Goal: Task Accomplishment & Management: Manage account settings

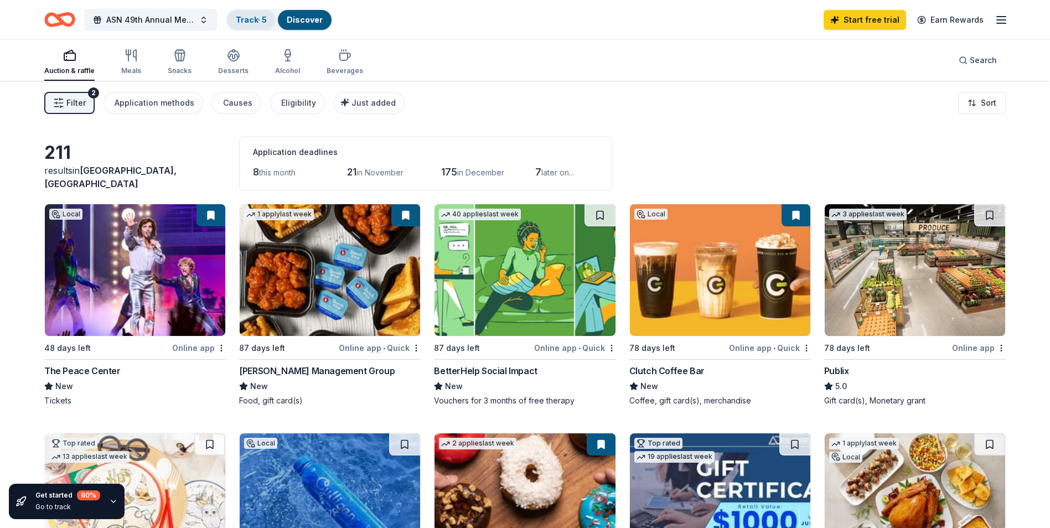
click at [260, 22] on link "Track · 5" at bounding box center [251, 19] width 31 height 9
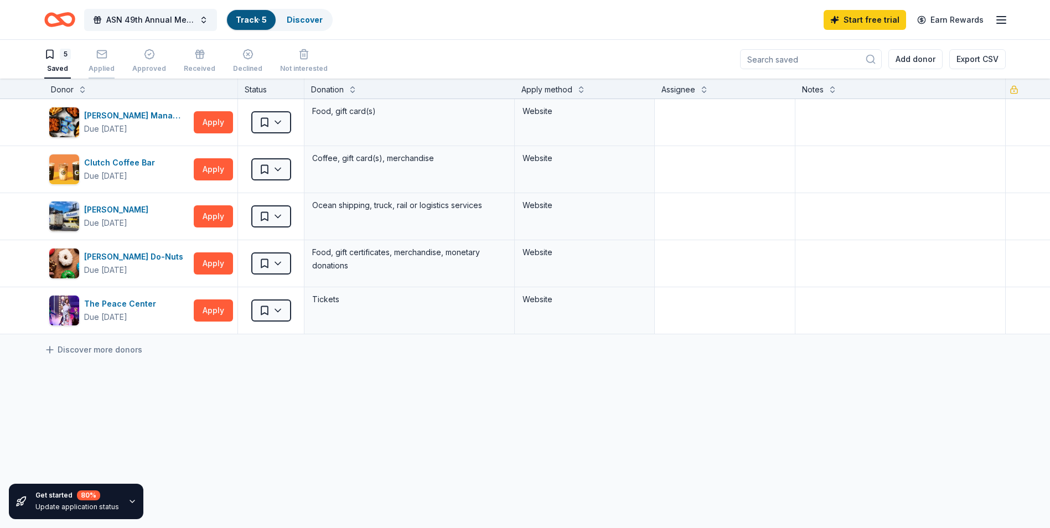
click at [97, 65] on div "Applied" at bounding box center [102, 68] width 26 height 9
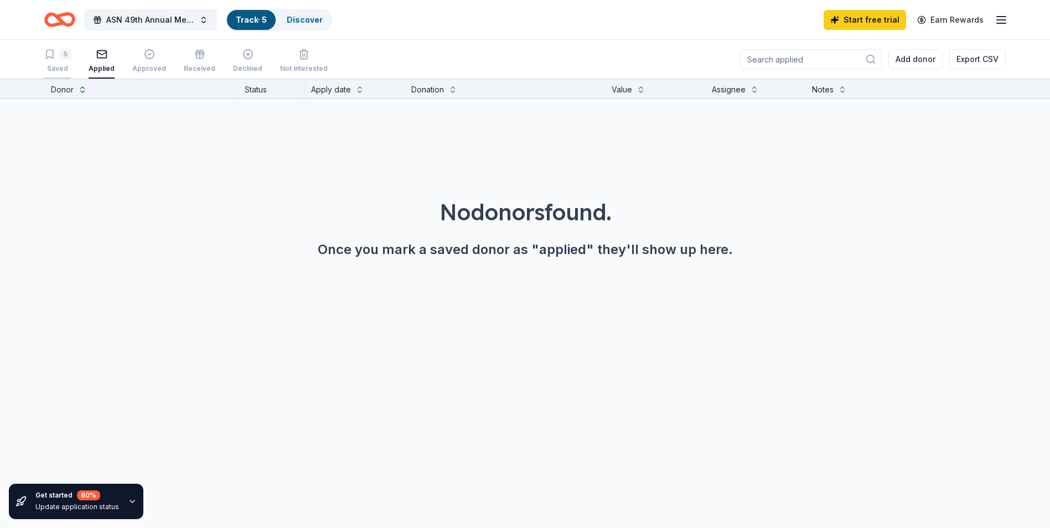
click at [70, 62] on div "5 Saved" at bounding box center [57, 61] width 27 height 24
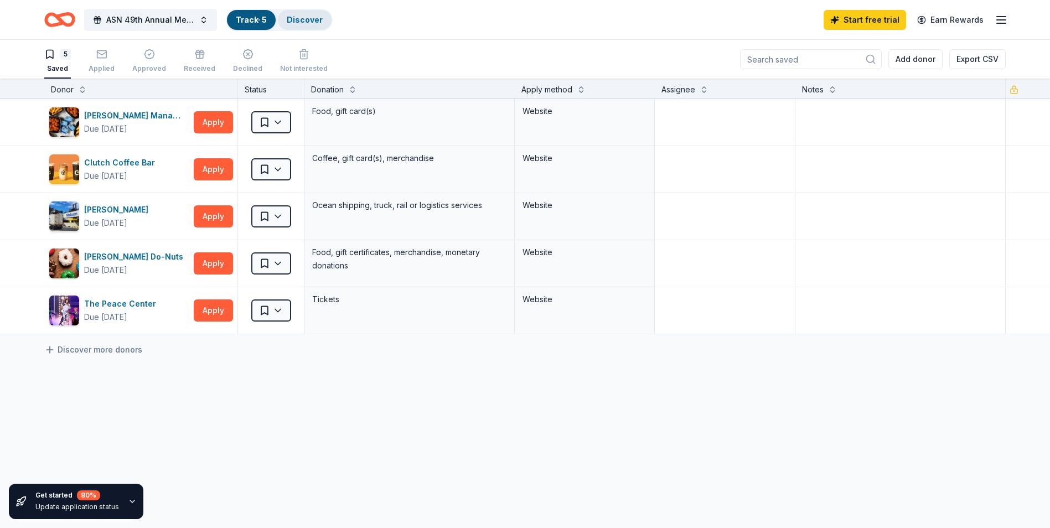
click at [298, 20] on link "Discover" at bounding box center [305, 19] width 36 height 9
